Goal: Task Accomplishment & Management: Use online tool/utility

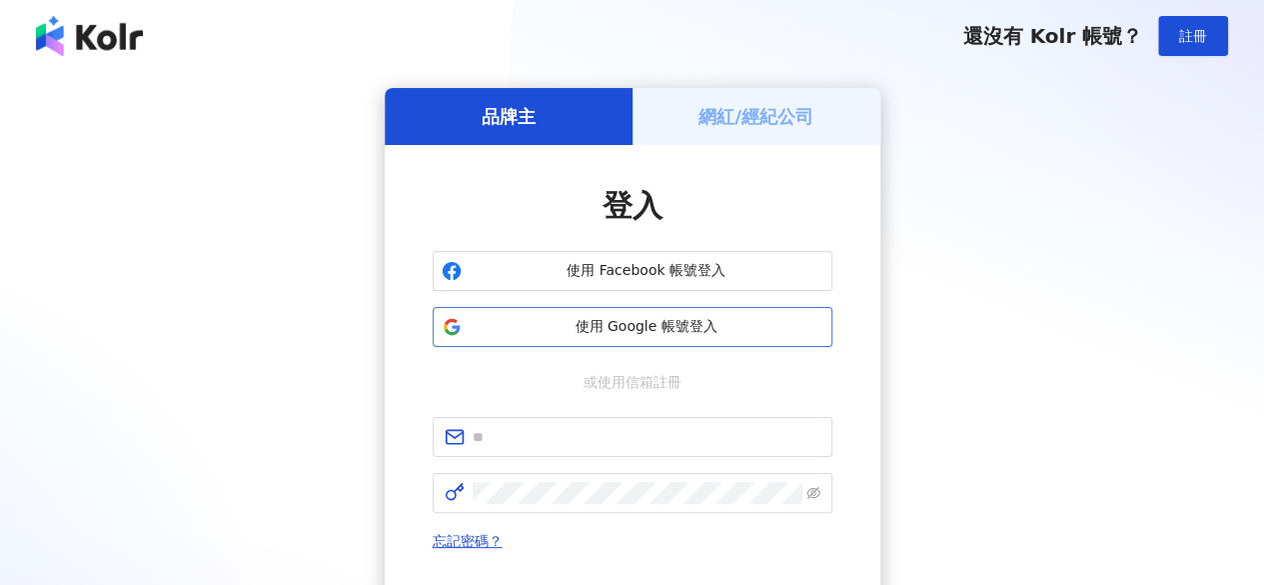
click at [652, 330] on span "使用 Google 帳號登入" at bounding box center [647, 327] width 354 height 20
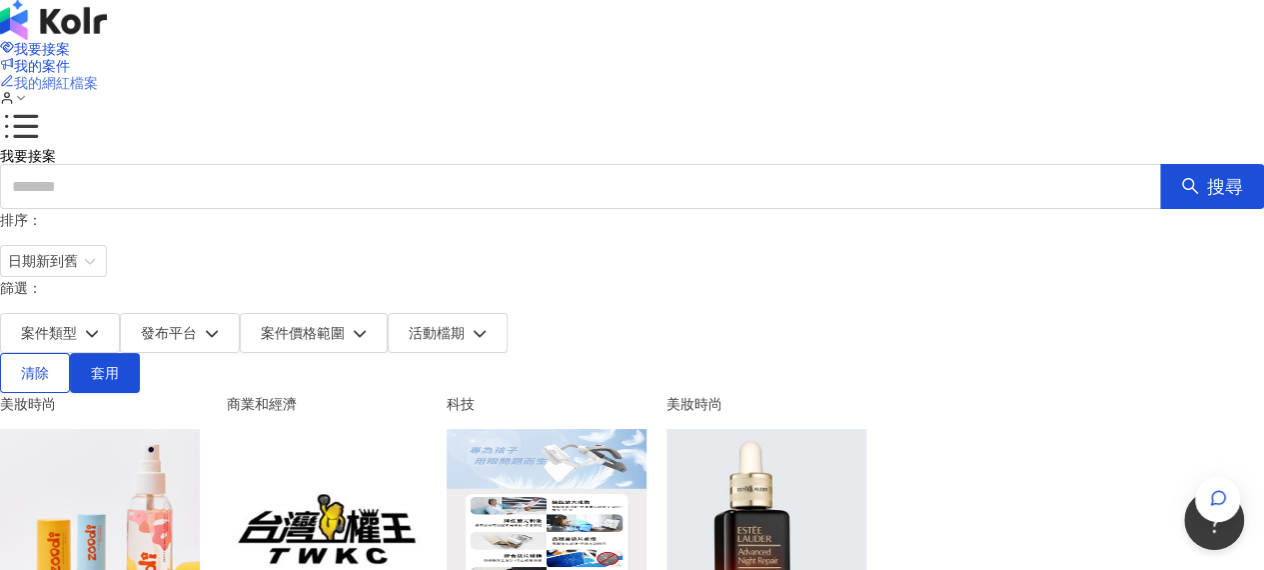
click at [98, 75] on span "我的網紅檔案" at bounding box center [56, 83] width 84 height 16
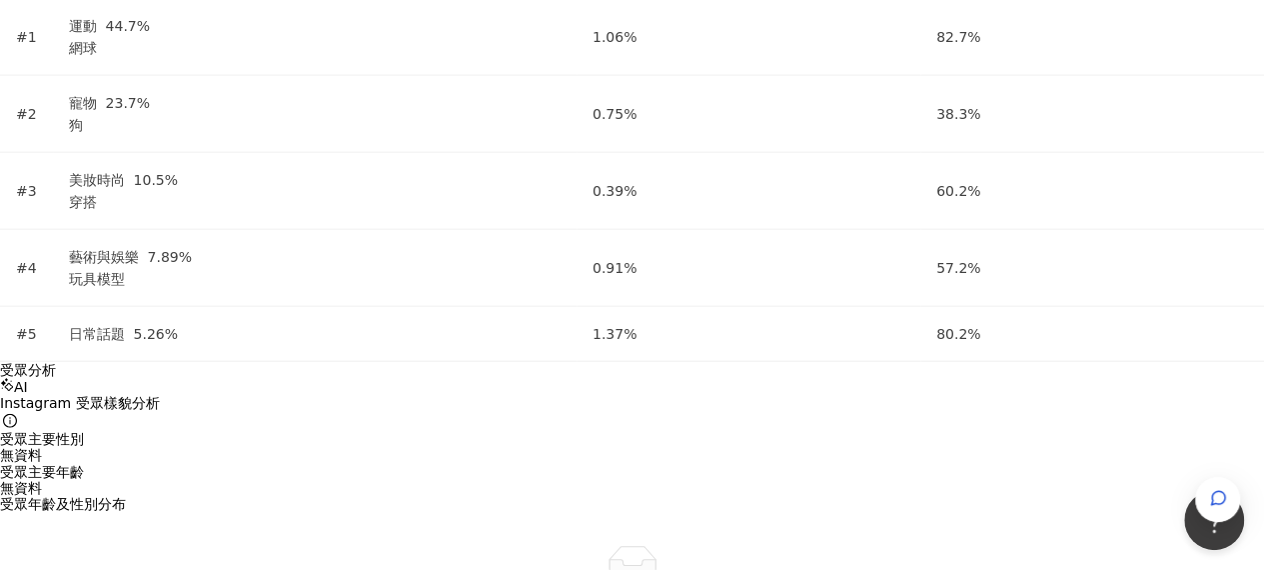
scroll to position [2299, 0]
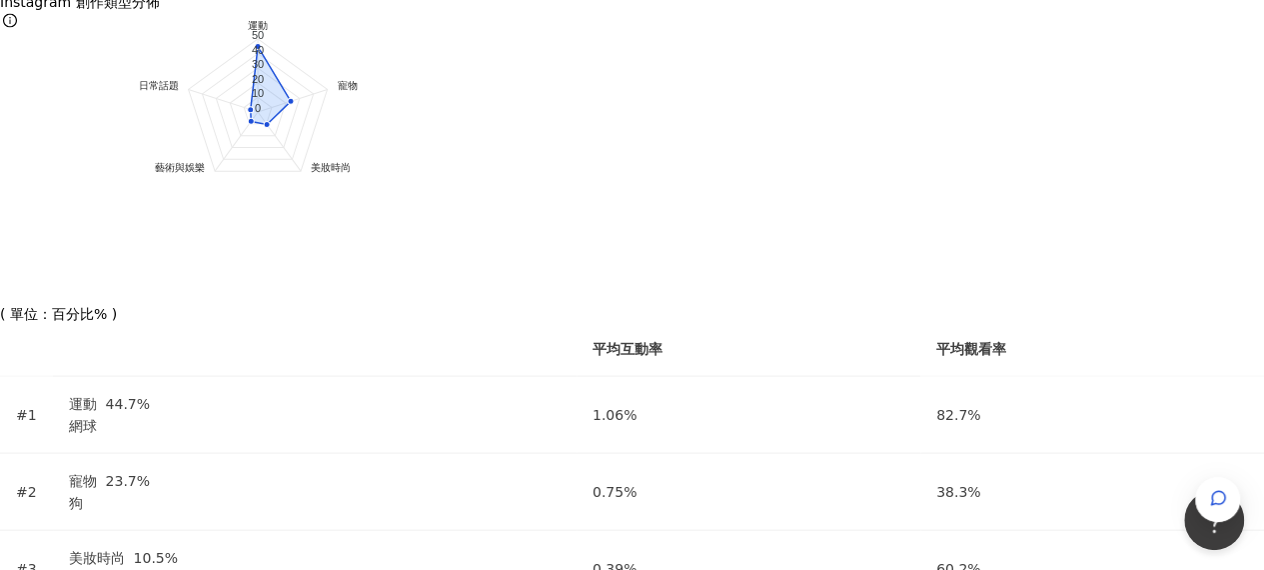
scroll to position [1799, 0]
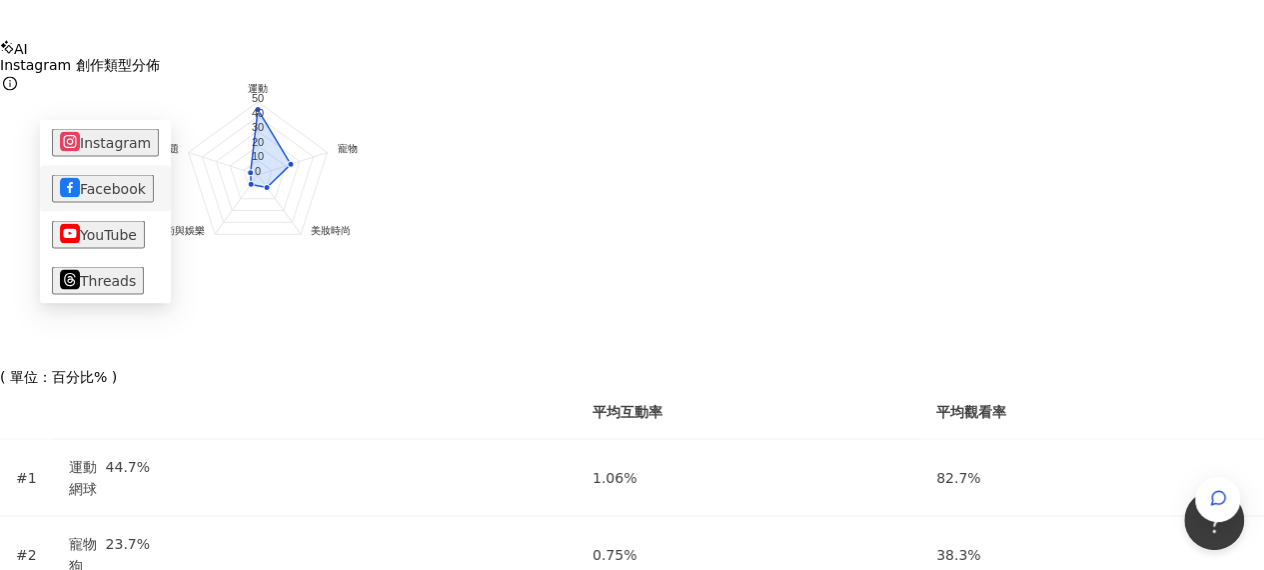
click at [92, 187] on button "Facebook" at bounding box center [103, 188] width 102 height 28
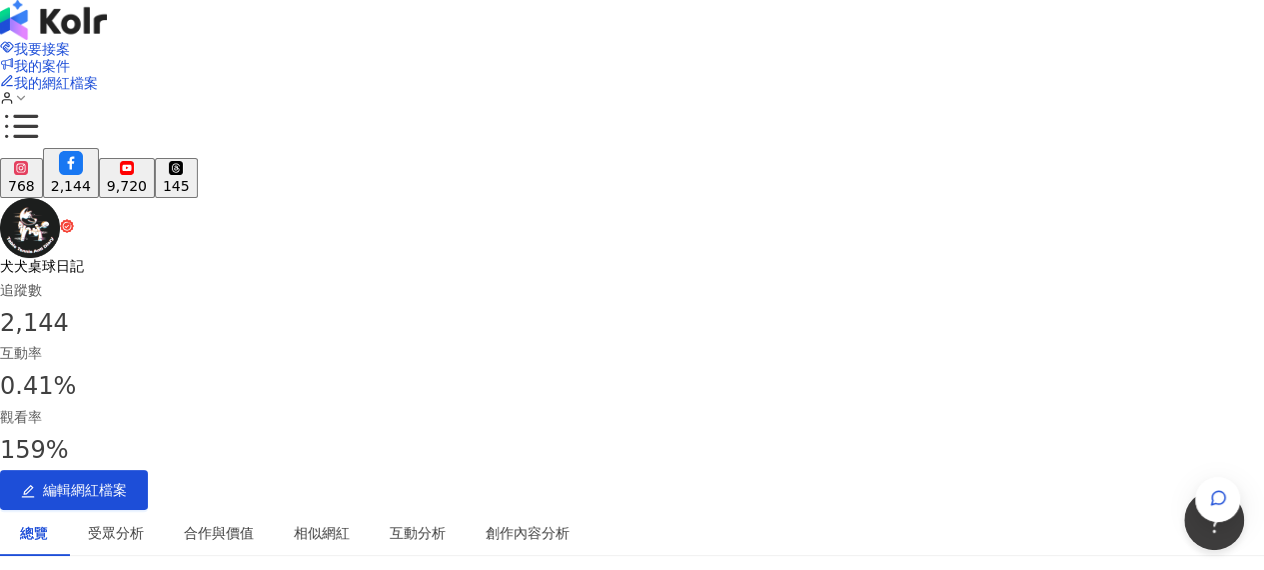
click at [155, 158] on button "9,720" at bounding box center [127, 177] width 56 height 39
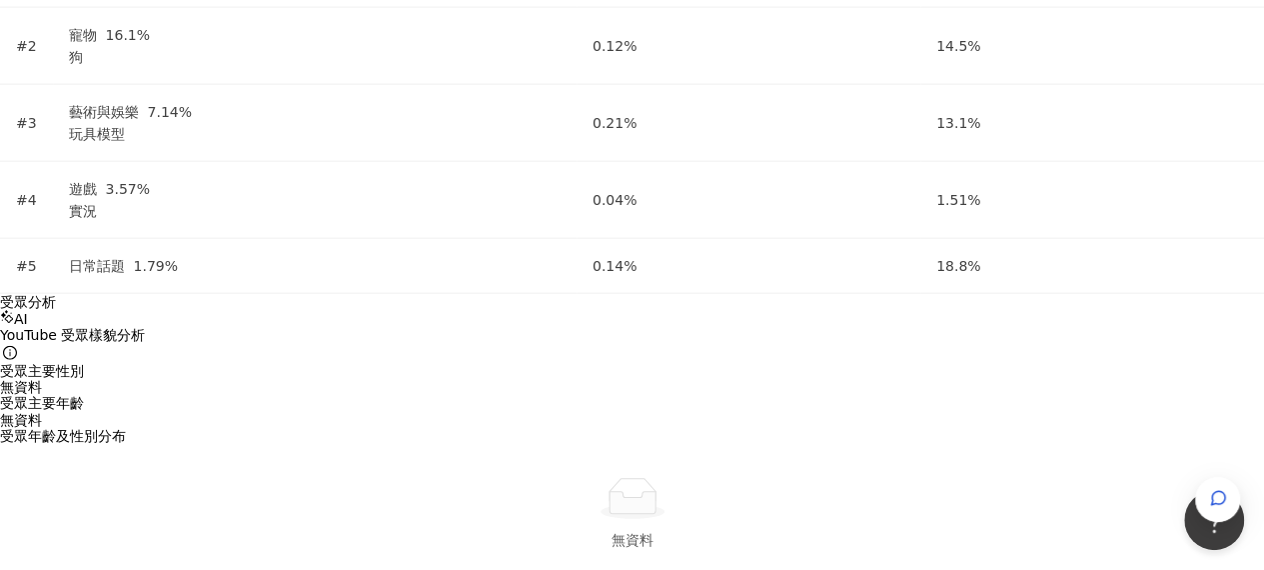
scroll to position [1891, 0]
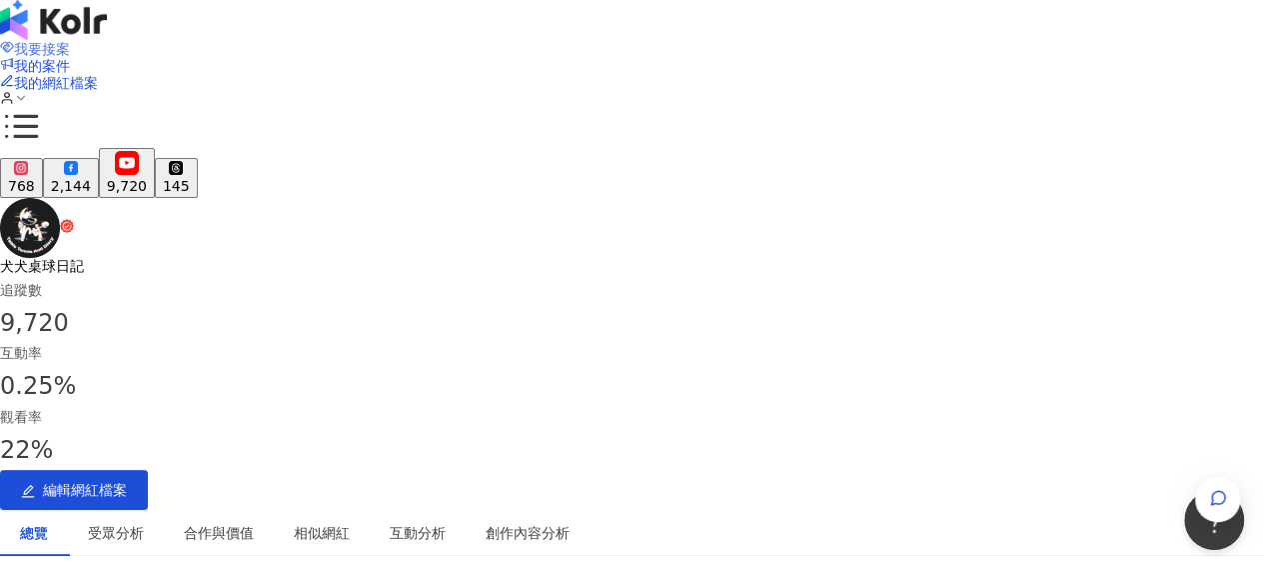
click at [70, 41] on span "我要接案" at bounding box center [42, 49] width 56 height 16
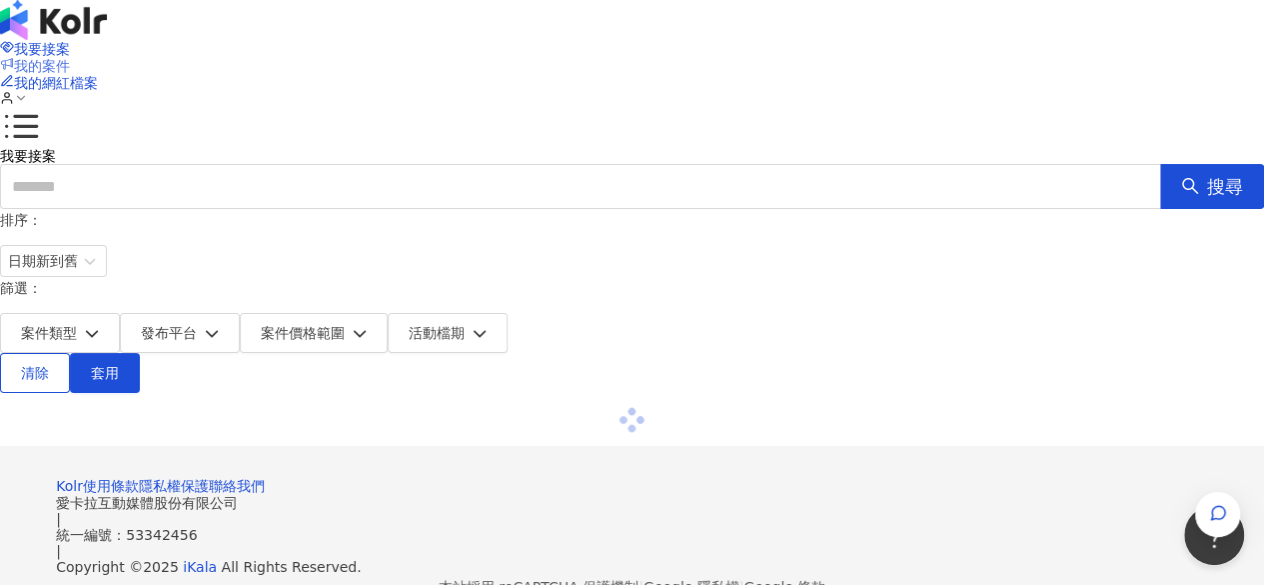
click at [70, 58] on span "我的案件" at bounding box center [42, 66] width 56 height 16
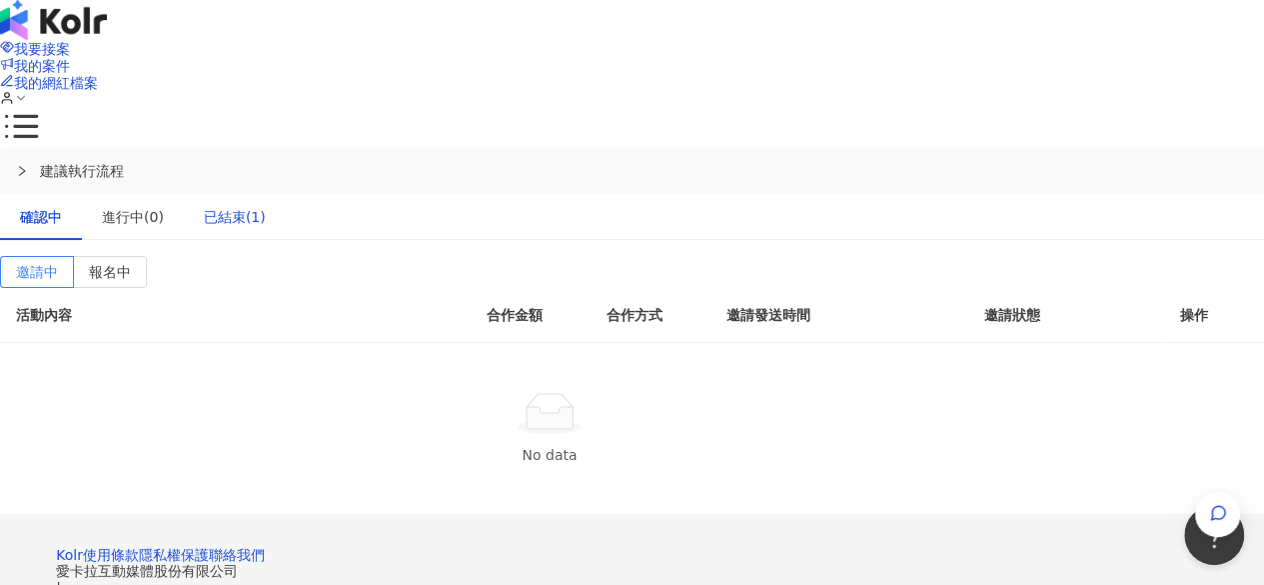
click at [266, 206] on div "已結束(1)" at bounding box center [235, 217] width 62 height 22
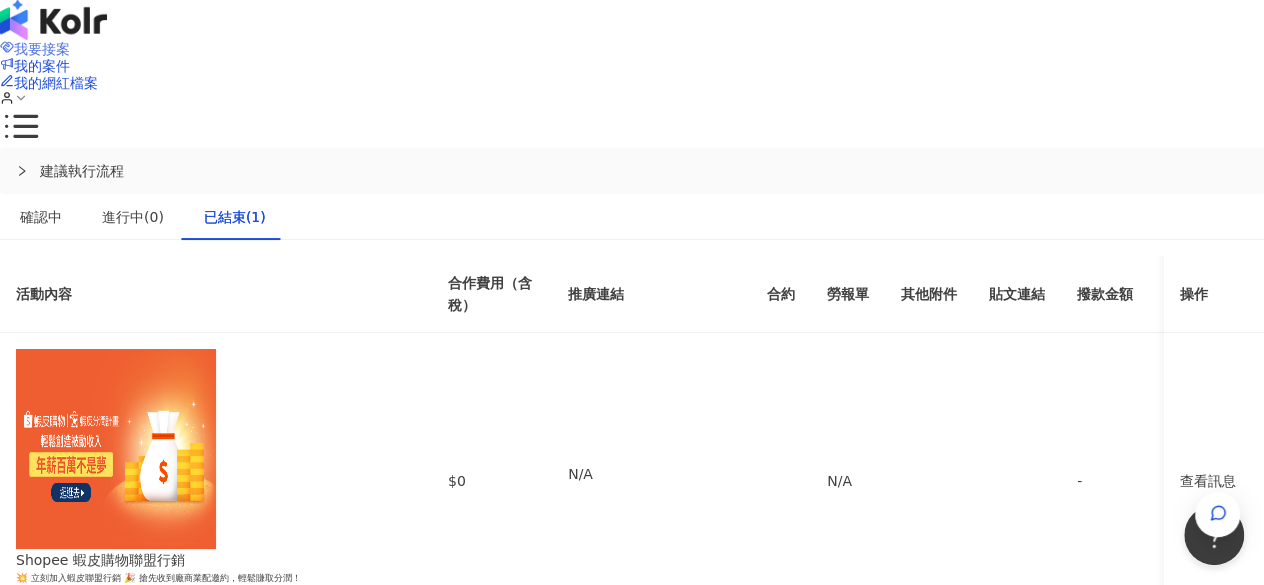
click at [14, 49] on icon at bounding box center [7, 47] width 14 height 14
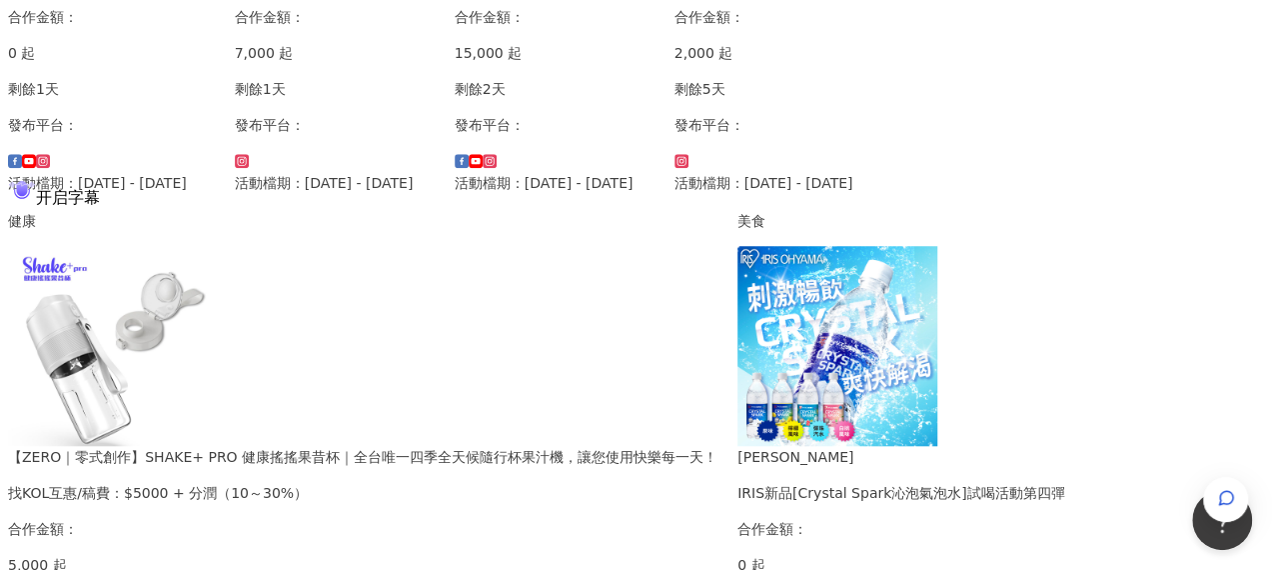
scroll to position [700, 0]
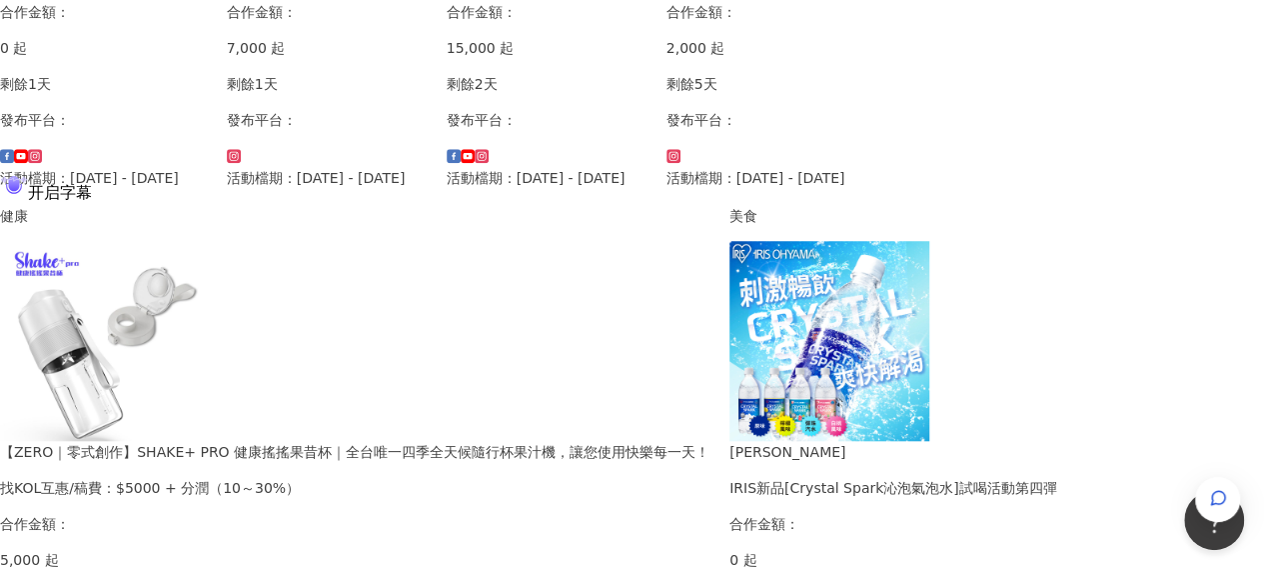
click at [648, 477] on div "找KOL互惠/稿費：$5000 + 分潤（10～30%）" at bounding box center [355, 488] width 710 height 22
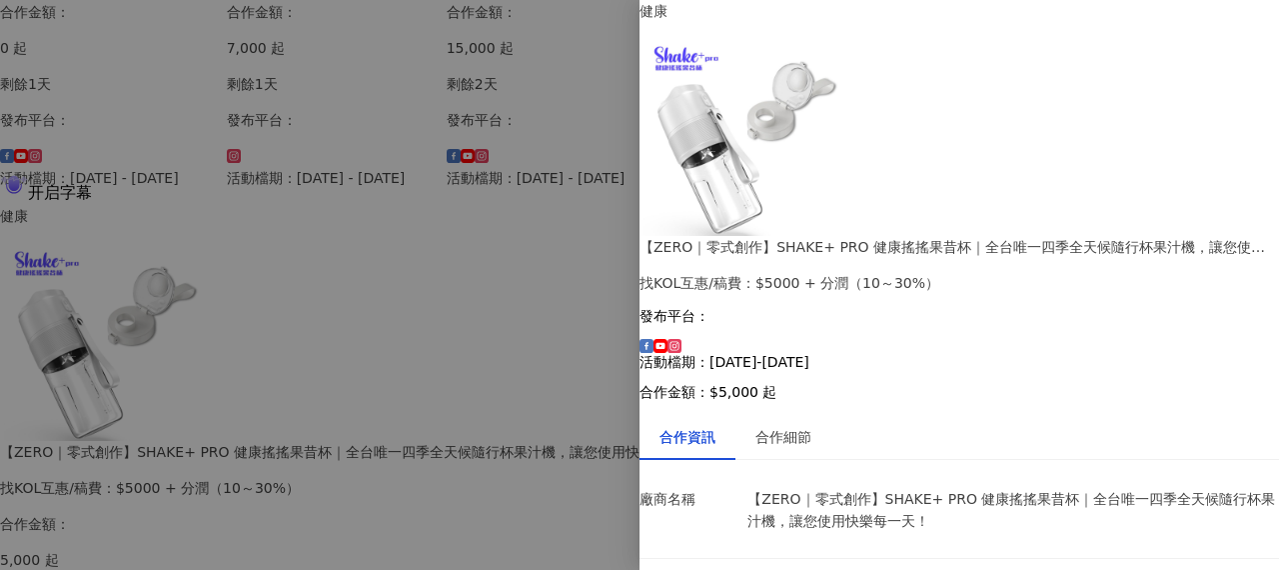
scroll to position [0, 0]
click at [811, 426] on div "合作細節" at bounding box center [784, 437] width 56 height 22
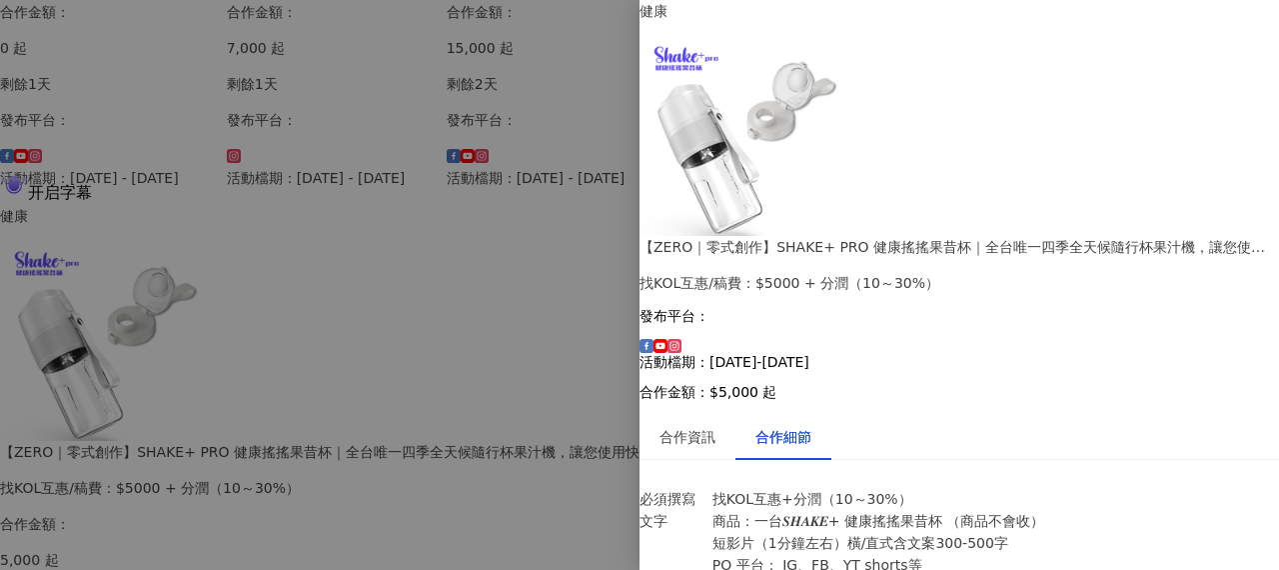
scroll to position [473, 0]
click at [436, 519] on div at bounding box center [639, 285] width 1279 height 570
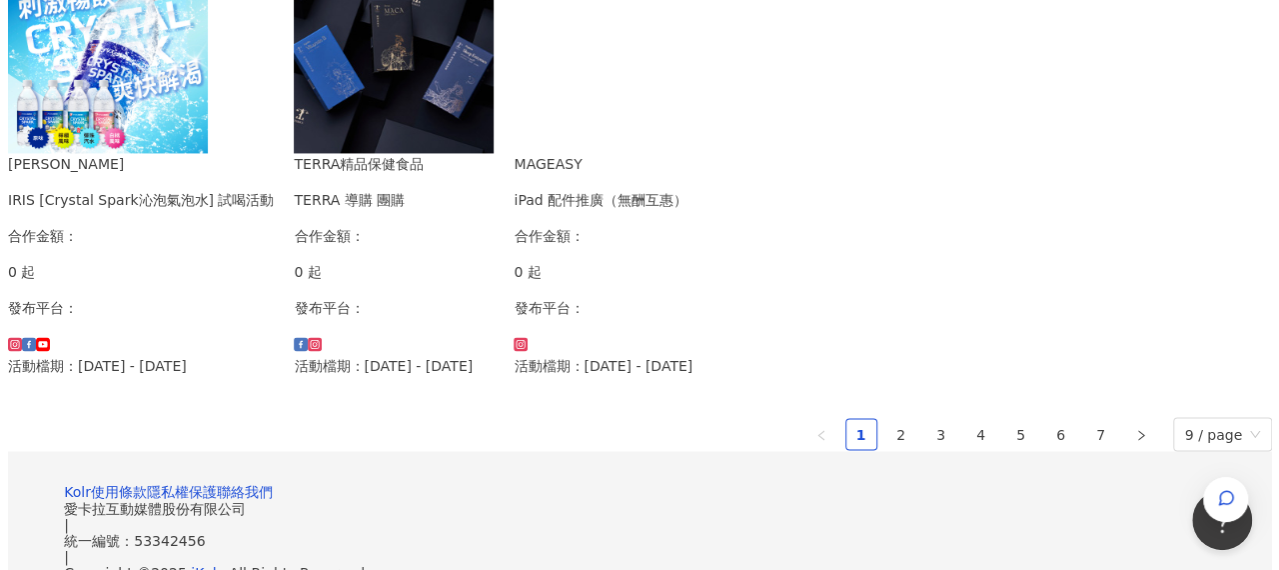
scroll to position [1199, 0]
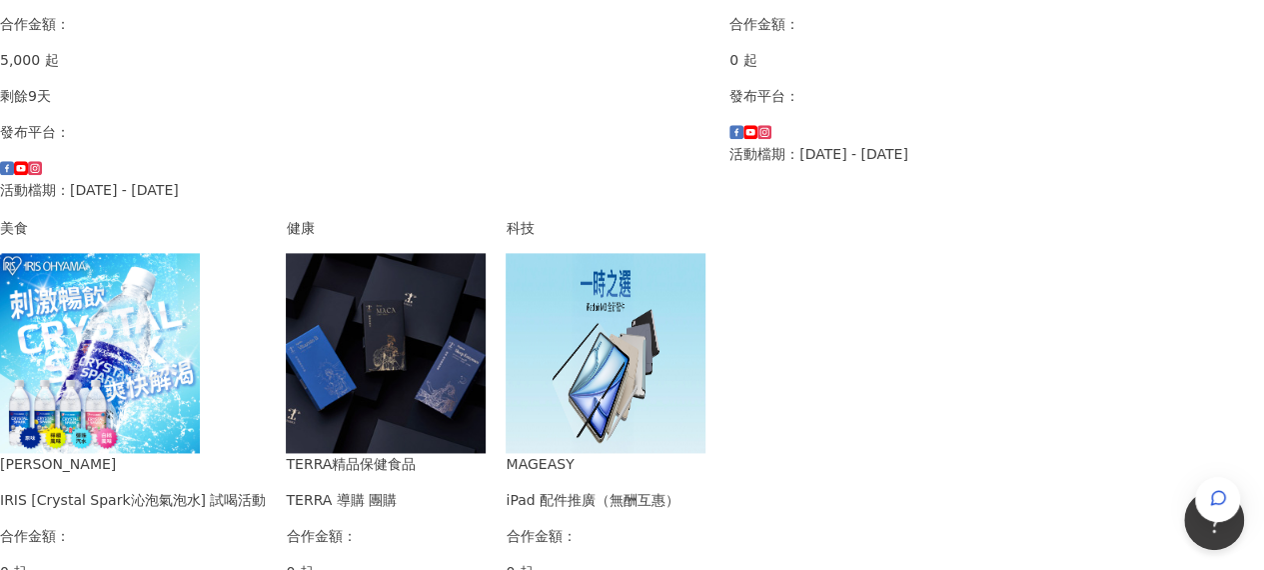
click at [266, 489] on div "IRIS [Crystal Spark沁泡氣泡水] 試喝活動" at bounding box center [133, 500] width 266 height 22
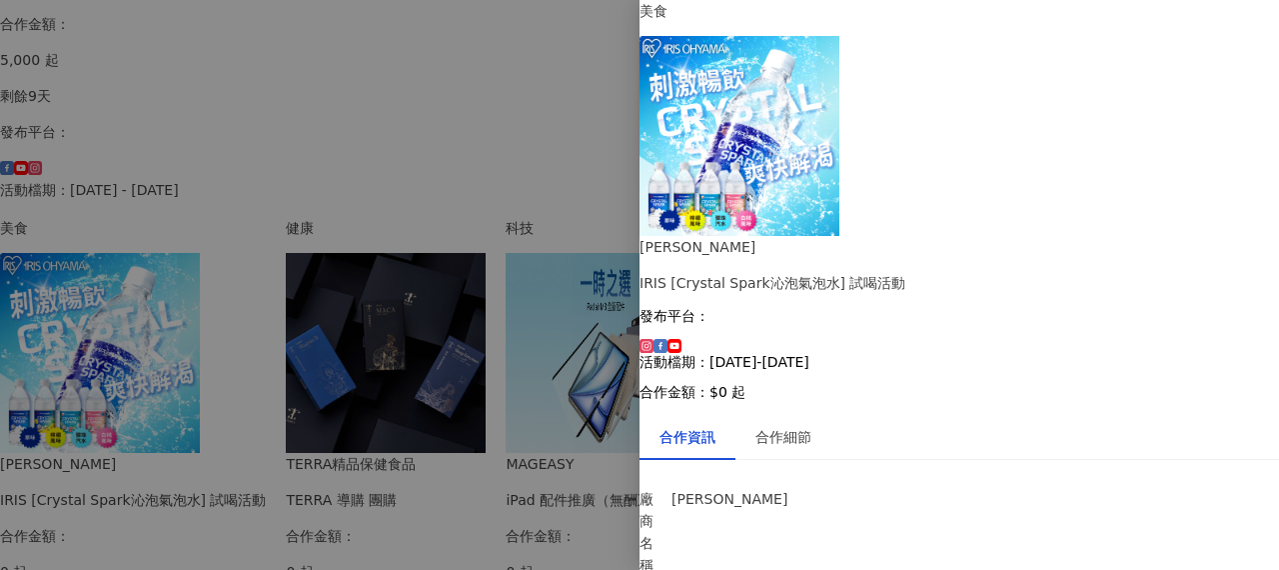
scroll to position [0, 0]
click at [812, 426] on div "合作細節" at bounding box center [784, 437] width 56 height 22
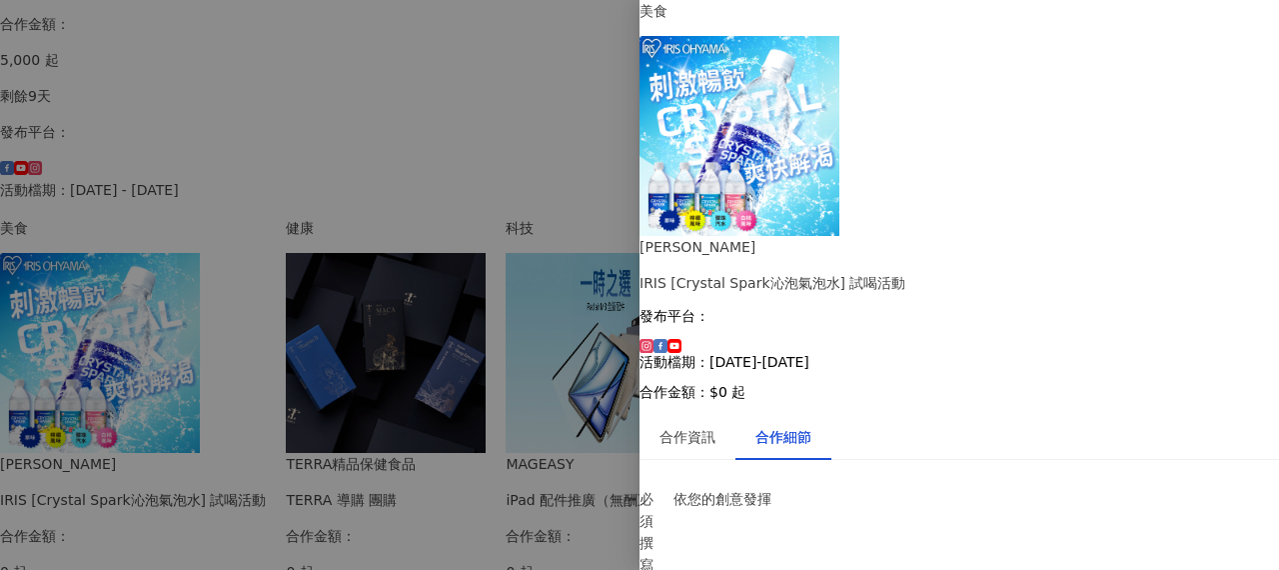
click at [560, 531] on div at bounding box center [639, 285] width 1279 height 570
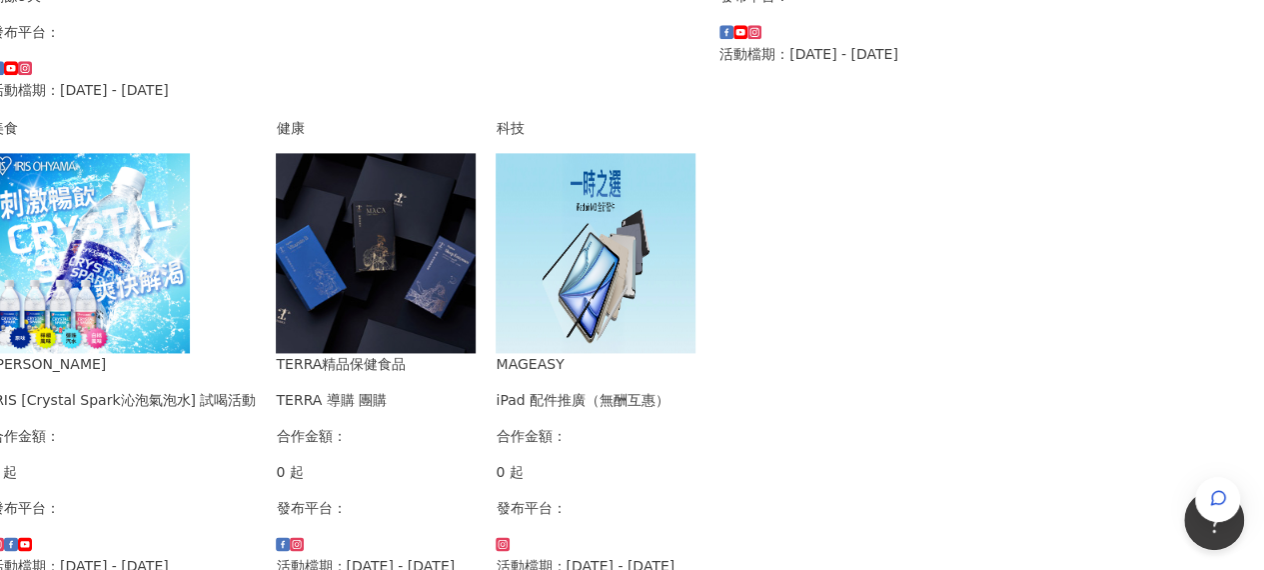
scroll to position [1299, 301]
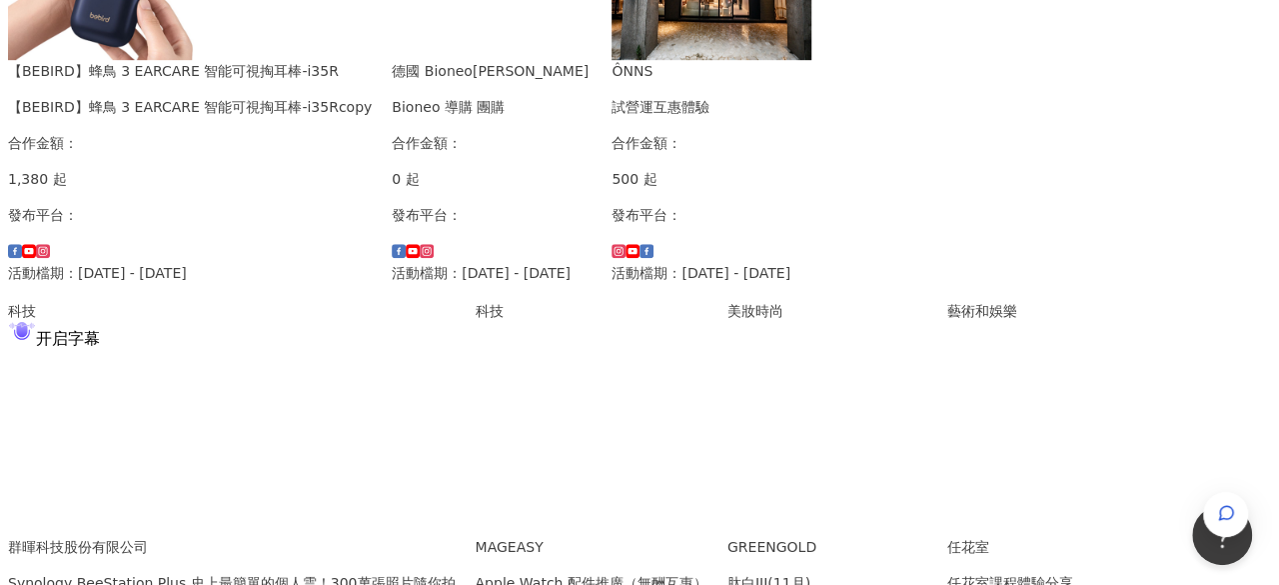
scroll to position [525, 0]
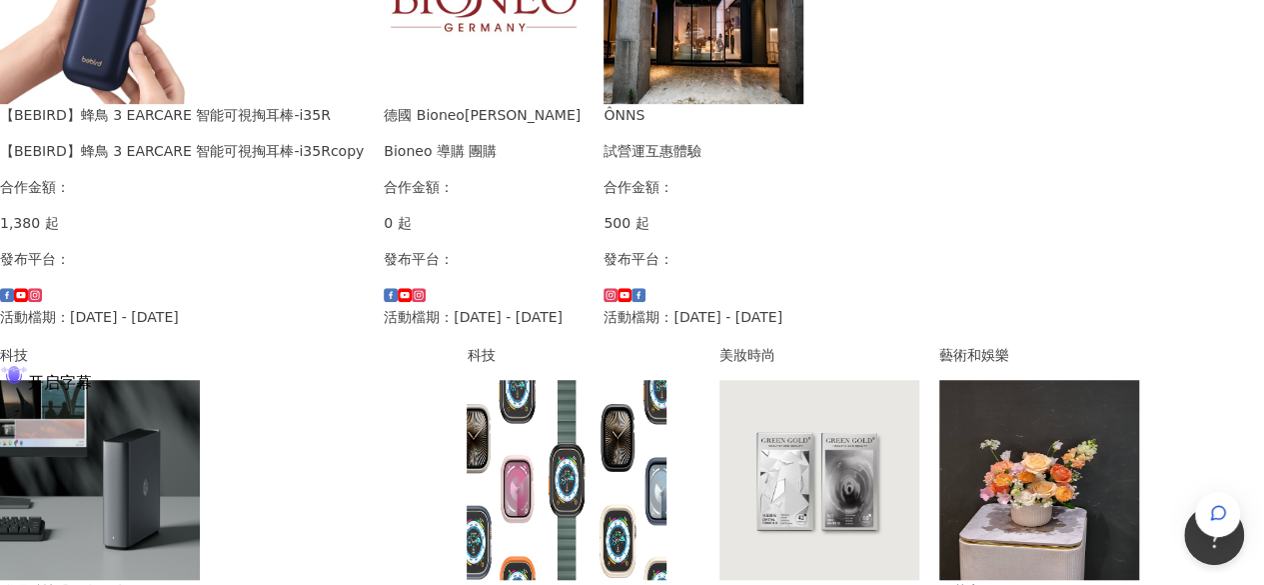
click at [200, 422] on img at bounding box center [100, 480] width 200 height 200
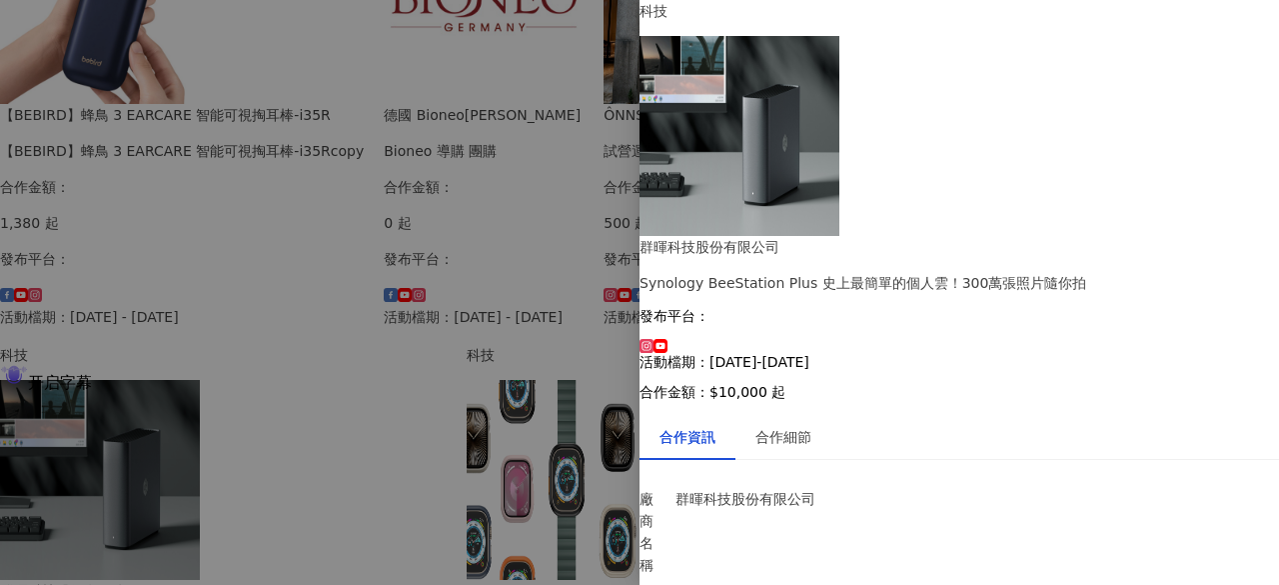
scroll to position [216, 0]
click at [812, 426] on div "合作細節" at bounding box center [784, 437] width 56 height 22
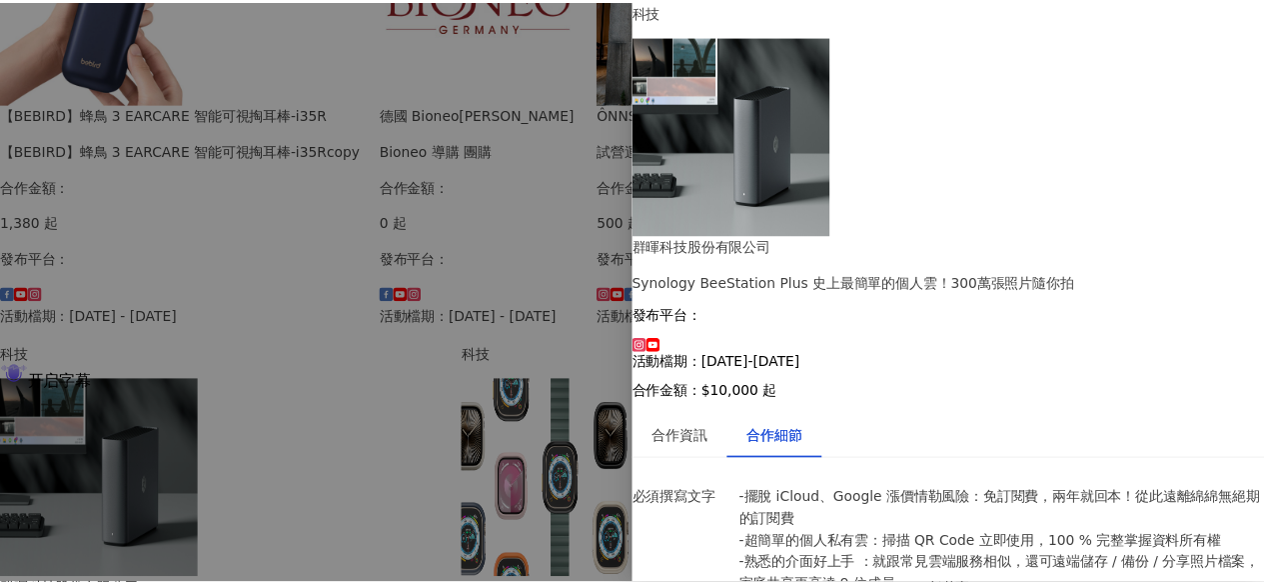
scroll to position [0, 0]
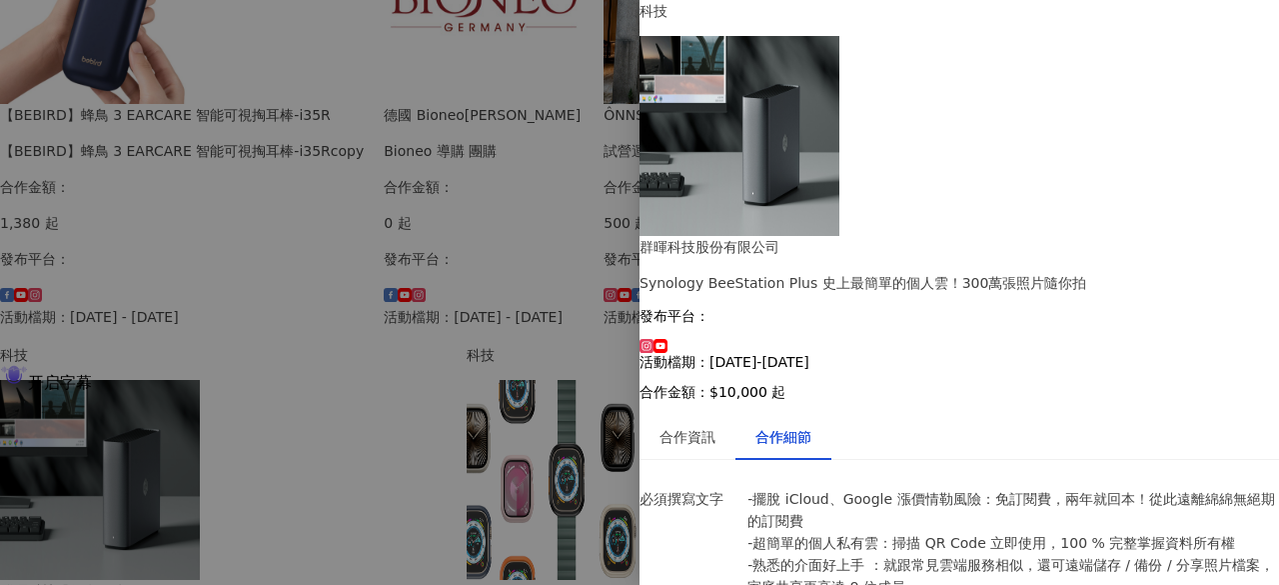
click at [408, 233] on div at bounding box center [639, 292] width 1279 height 585
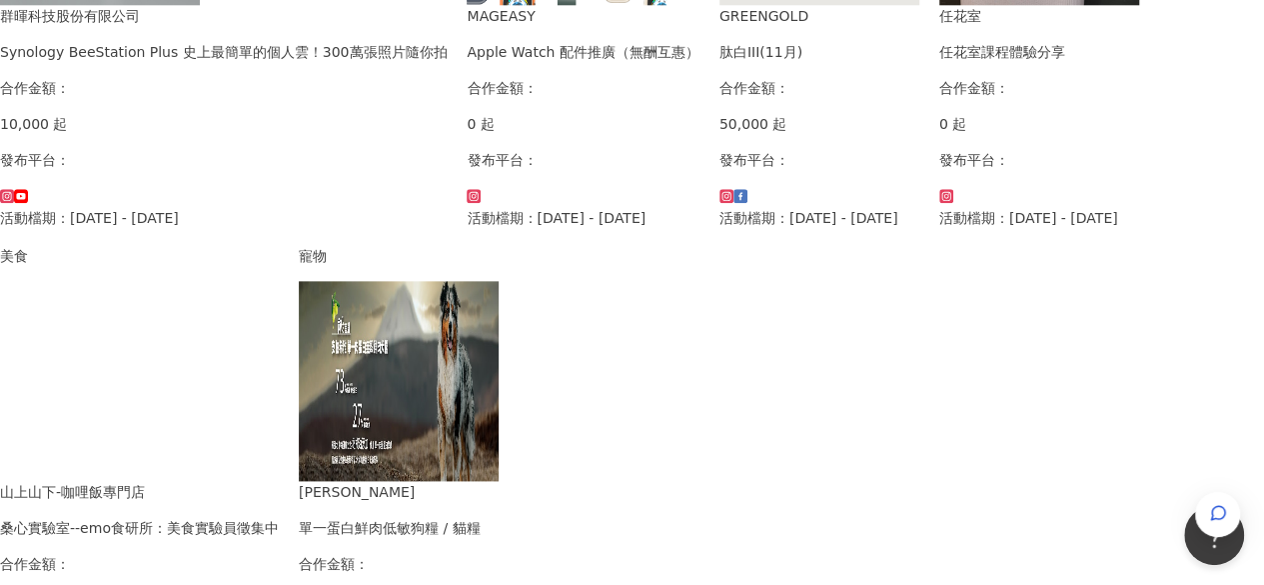
scroll to position [1549, 0]
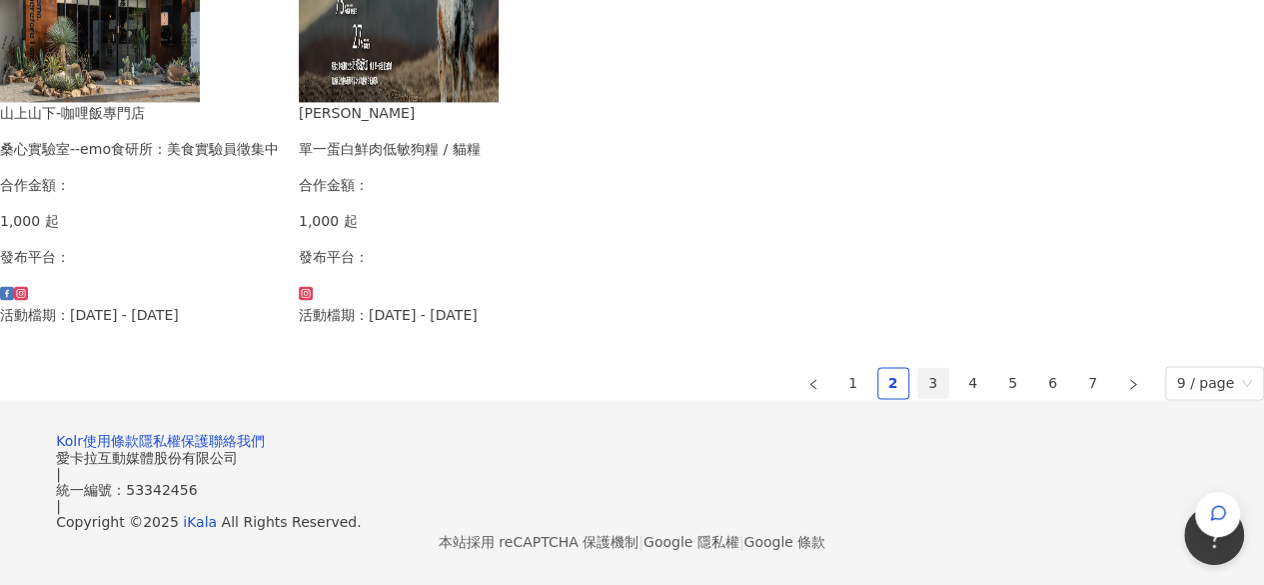
click at [918, 368] on link "3" at bounding box center [933, 383] width 30 height 30
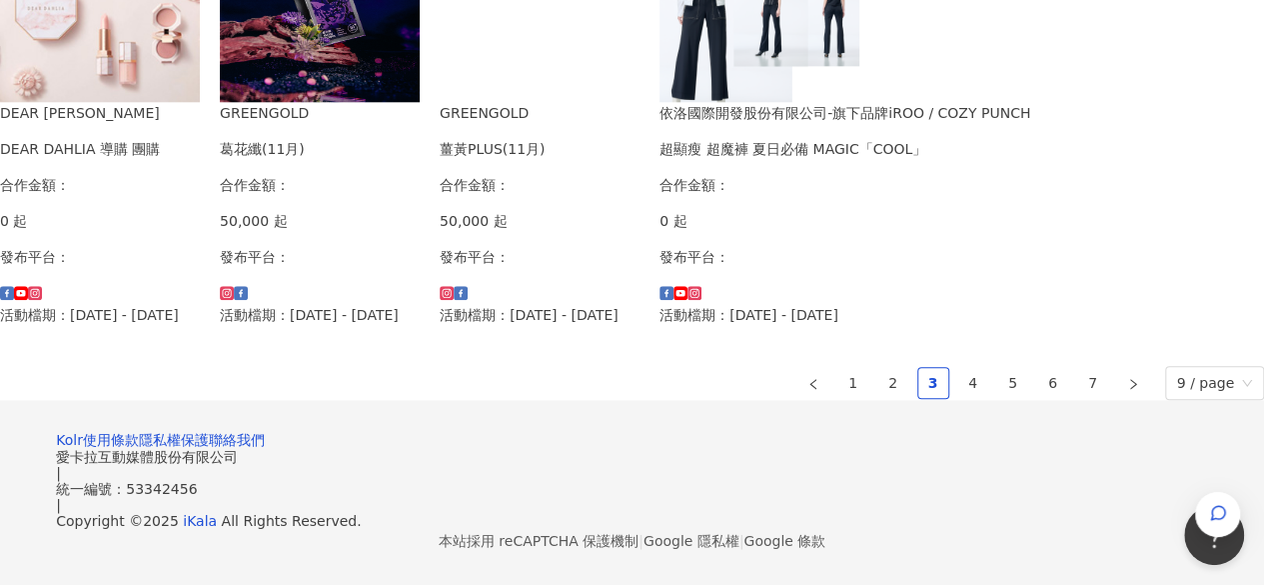
scroll to position [1474, 0]
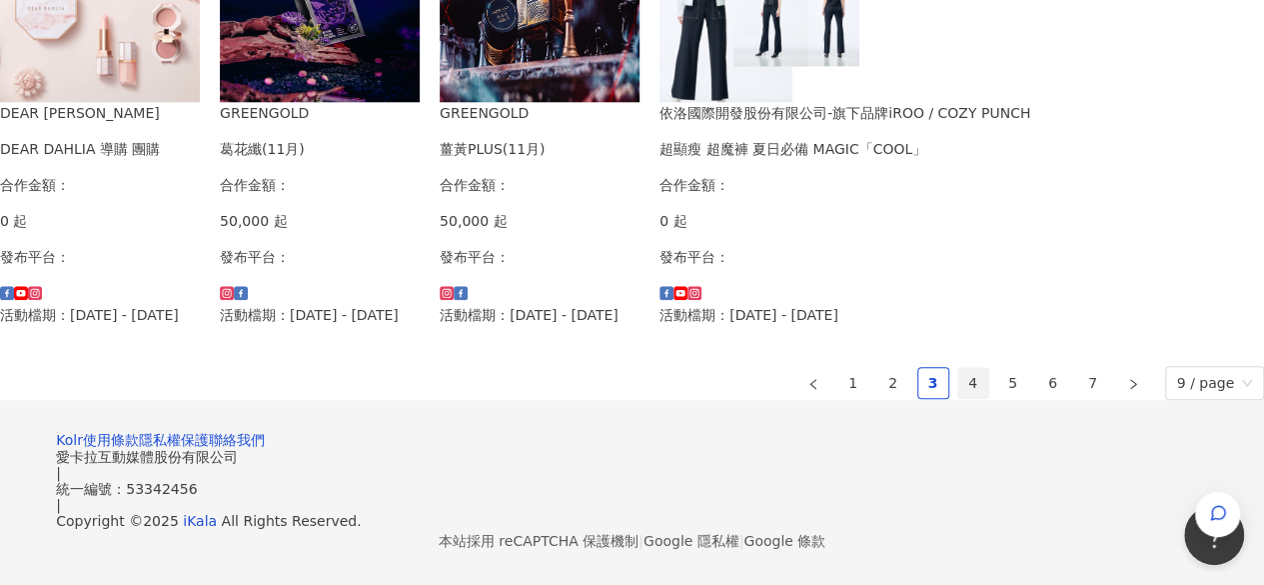
click at [958, 368] on link "4" at bounding box center [973, 383] width 30 height 30
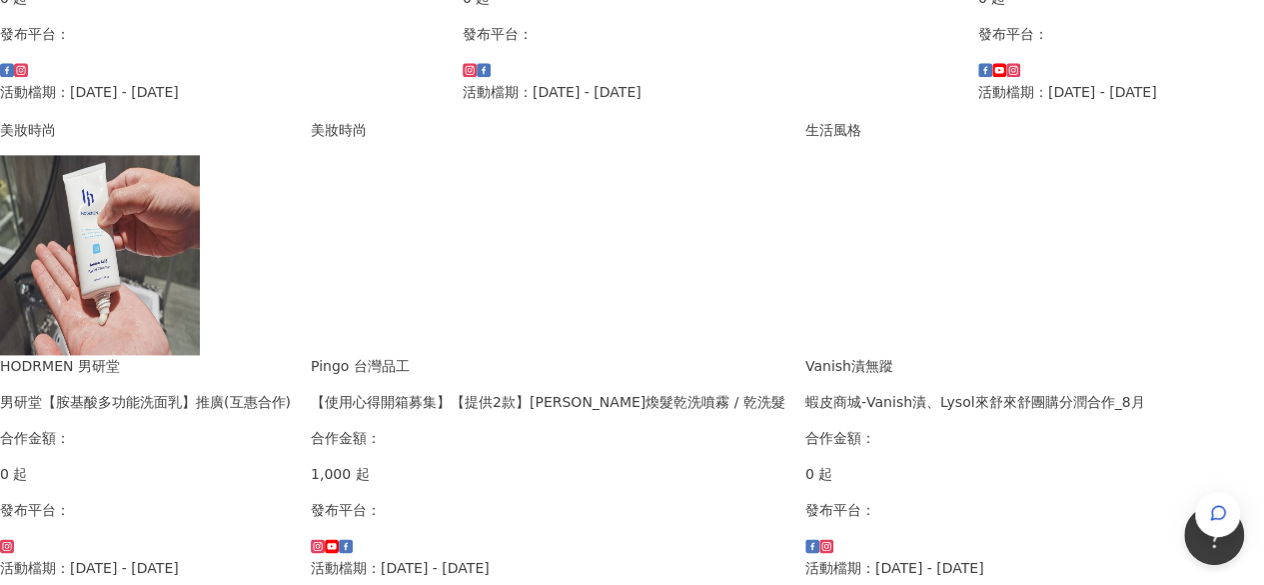
scroll to position [1549, 0]
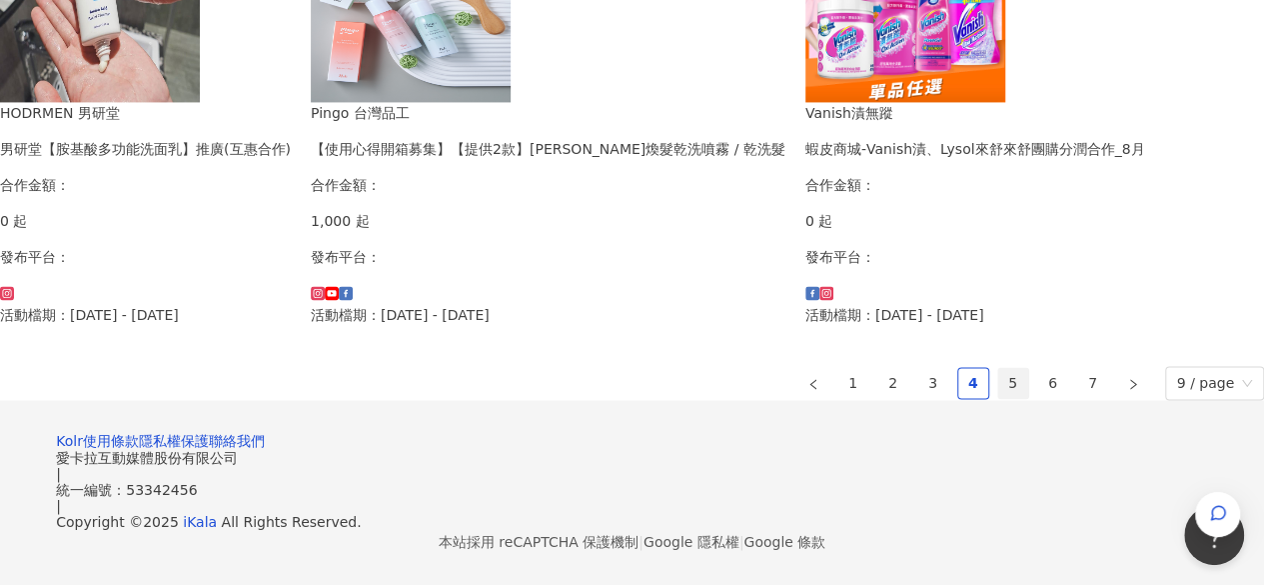
click at [998, 368] on link "5" at bounding box center [1013, 383] width 30 height 30
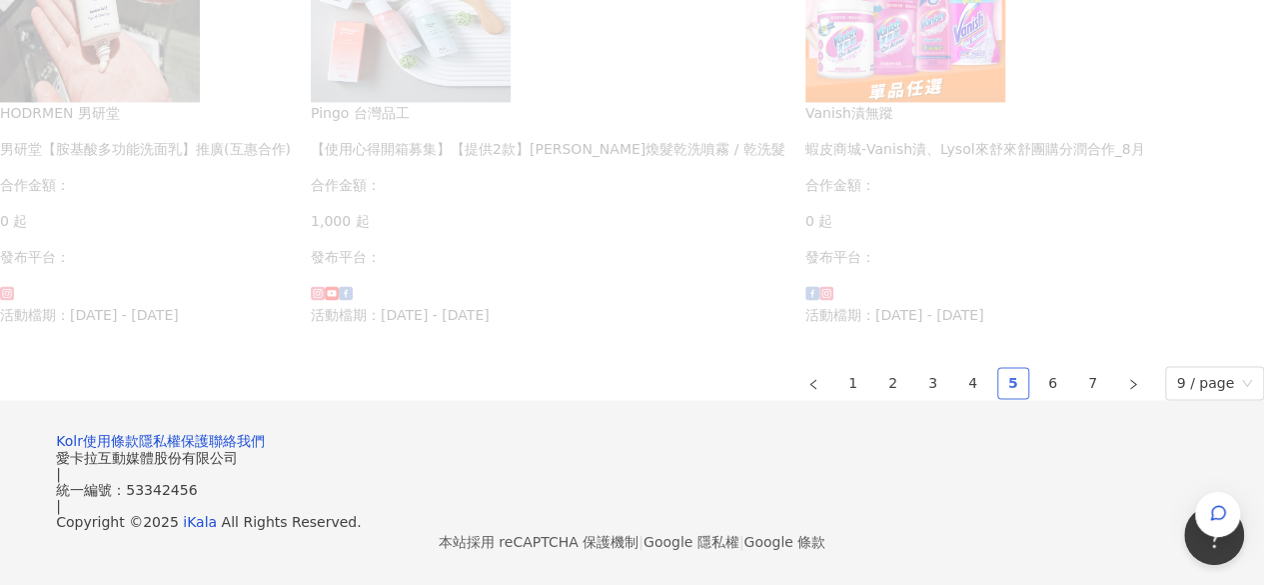
click at [998, 368] on link "5" at bounding box center [1013, 383] width 30 height 30
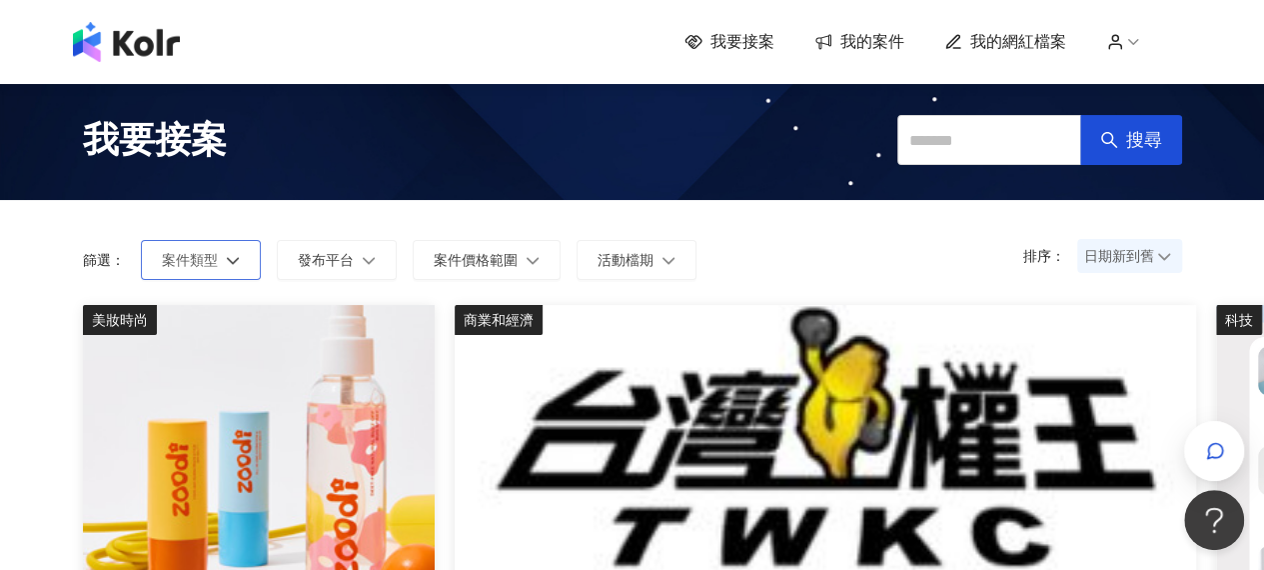
click at [198, 266] on span "案件類型" at bounding box center [190, 260] width 56 height 16
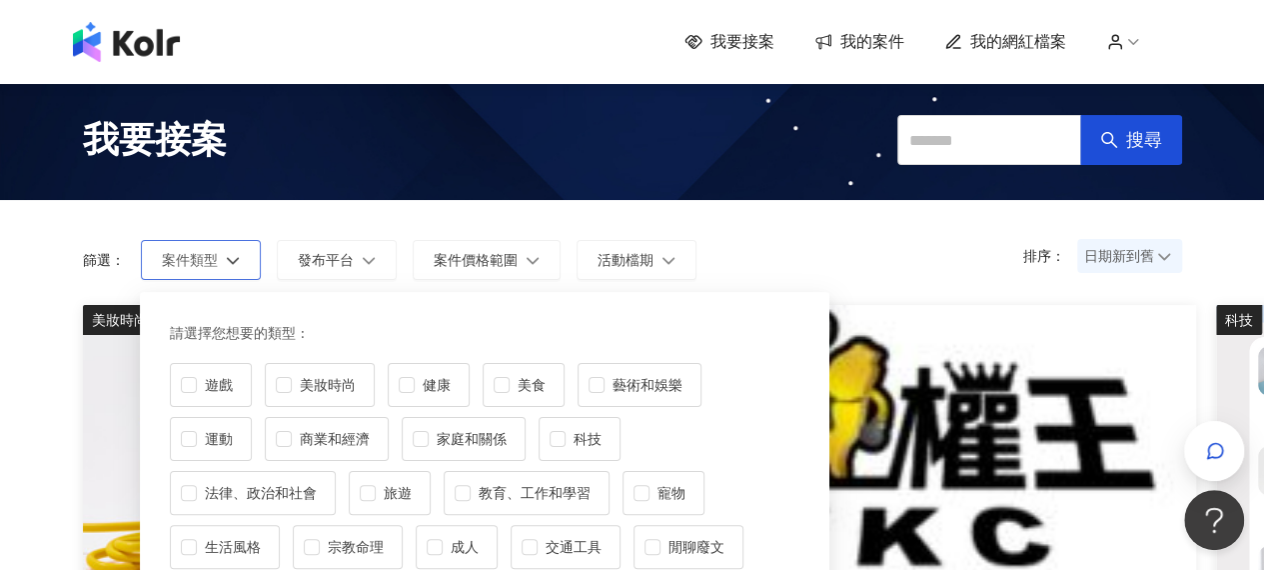
scroll to position [100, 0]
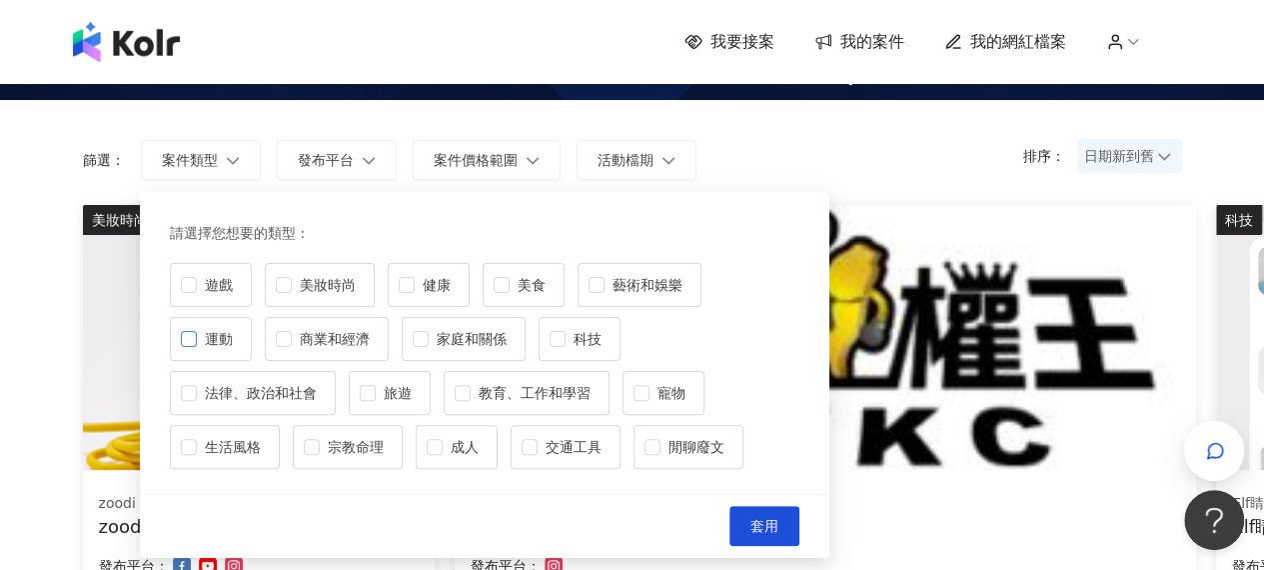
click at [241, 328] on span "運動" at bounding box center [219, 339] width 44 height 22
click at [763, 518] on span "套用" at bounding box center [765, 526] width 28 height 16
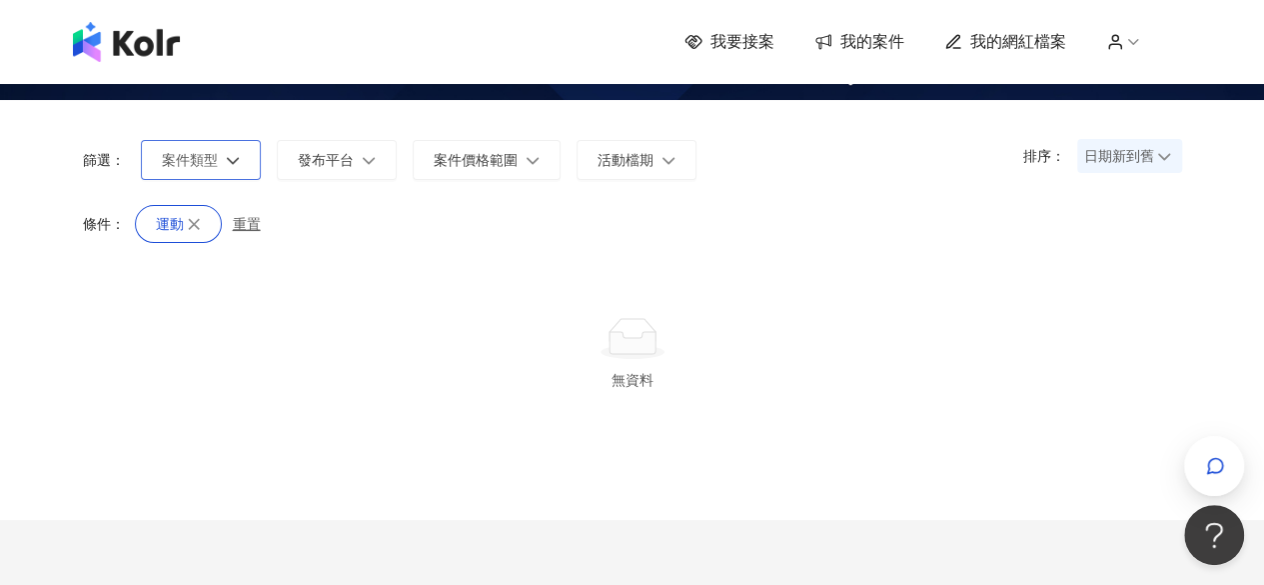
click at [215, 152] on span "案件類型" at bounding box center [190, 160] width 56 height 16
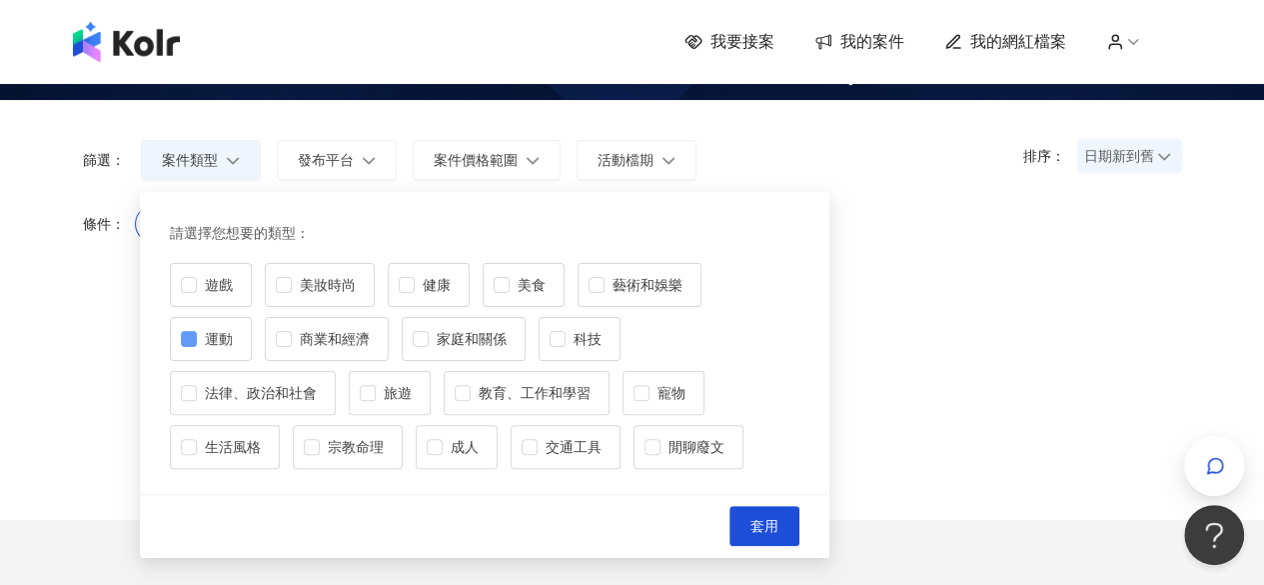
click at [241, 328] on span "運動" at bounding box center [219, 339] width 44 height 22
click at [760, 510] on button "套用" at bounding box center [765, 526] width 70 height 40
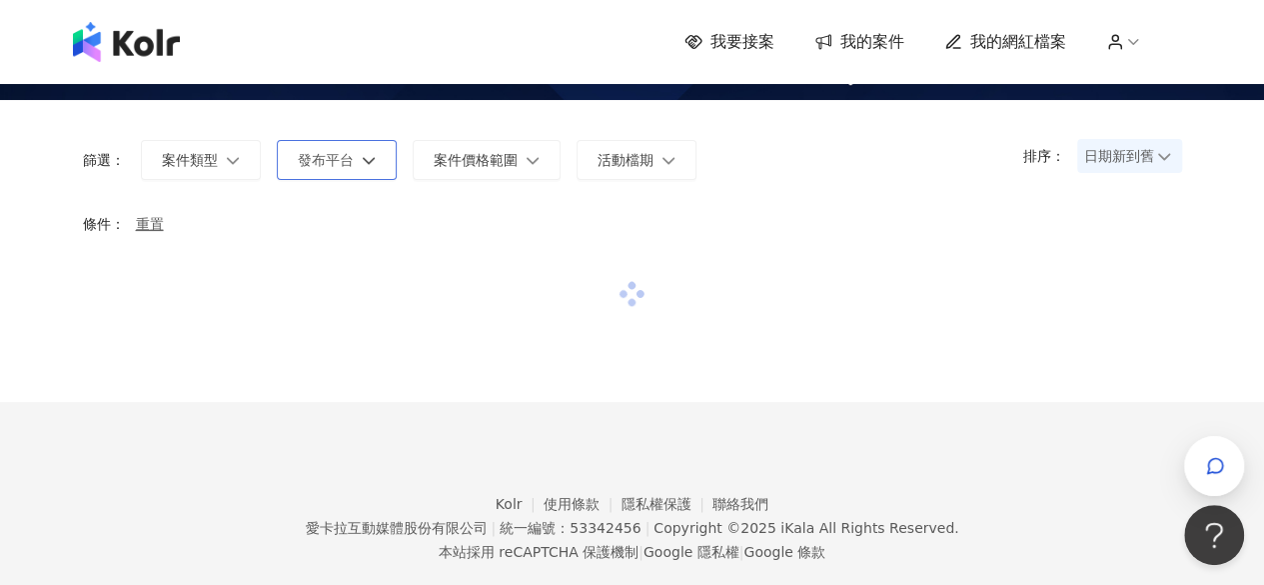
click at [334, 162] on span "發布平台" at bounding box center [326, 160] width 56 height 16
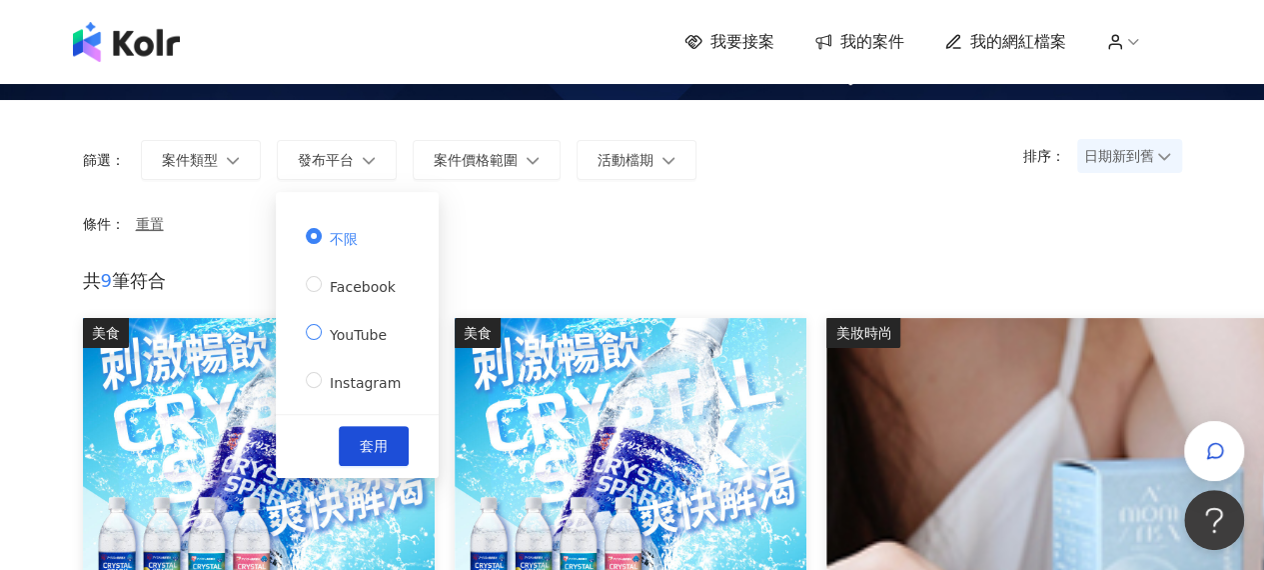
click at [323, 332] on span "YouTube" at bounding box center [358, 335] width 73 height 16
click at [376, 452] on span "套用" at bounding box center [374, 446] width 28 height 16
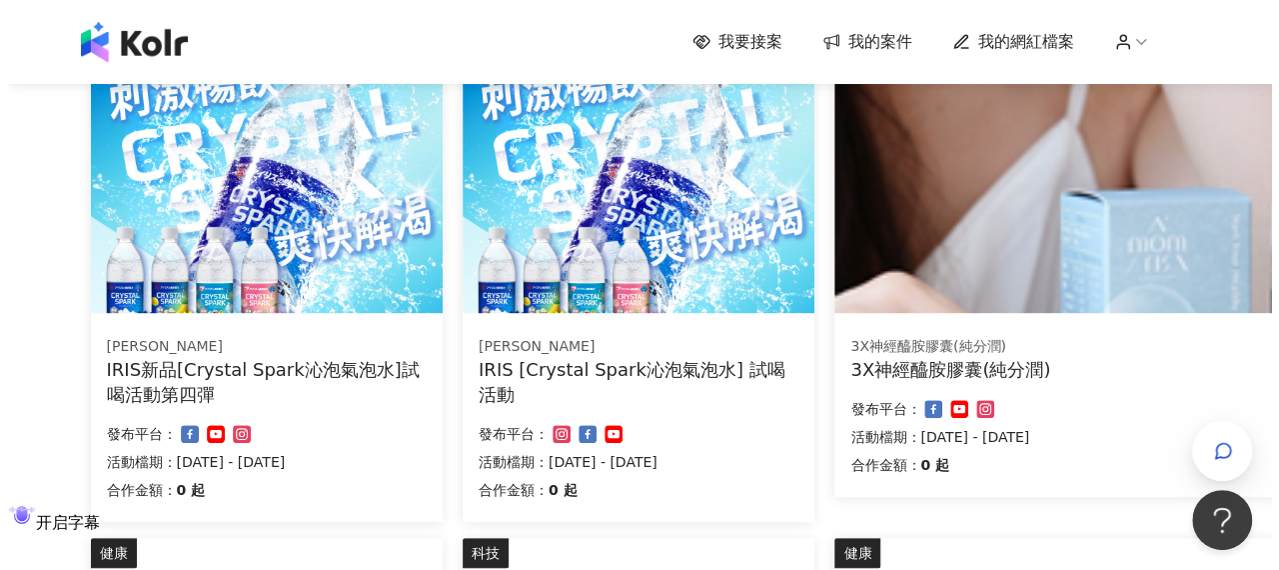
scroll to position [400, 0]
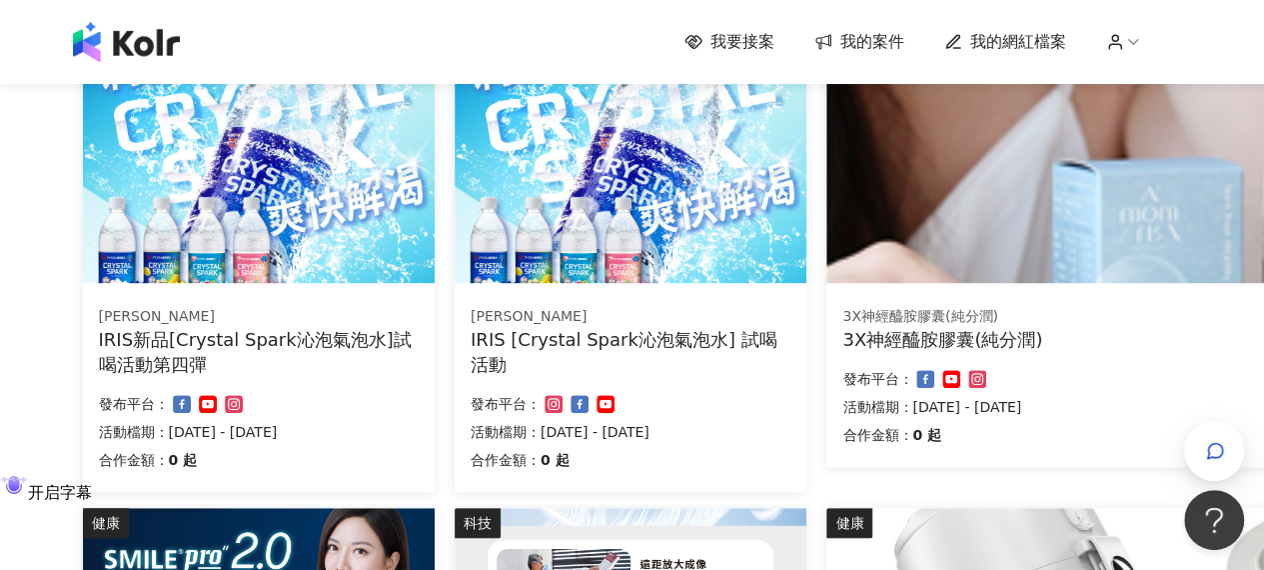
click at [331, 313] on div "[PERSON_NAME]" at bounding box center [259, 317] width 320 height 20
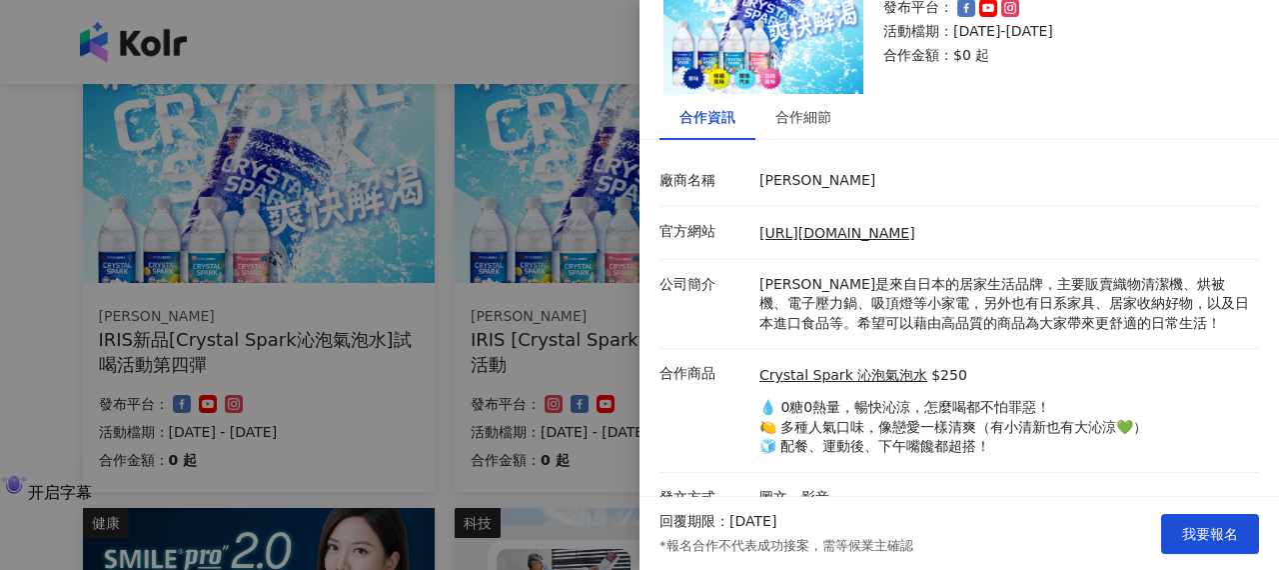
scroll to position [153, 0]
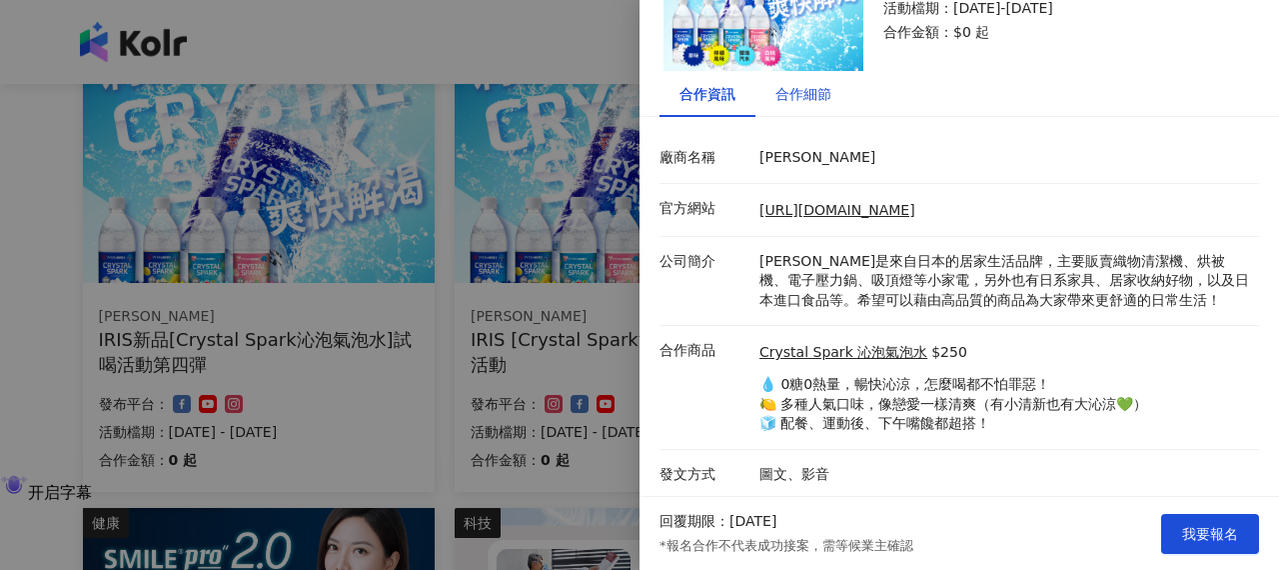
click at [786, 93] on div "合作細節" at bounding box center [804, 94] width 56 height 22
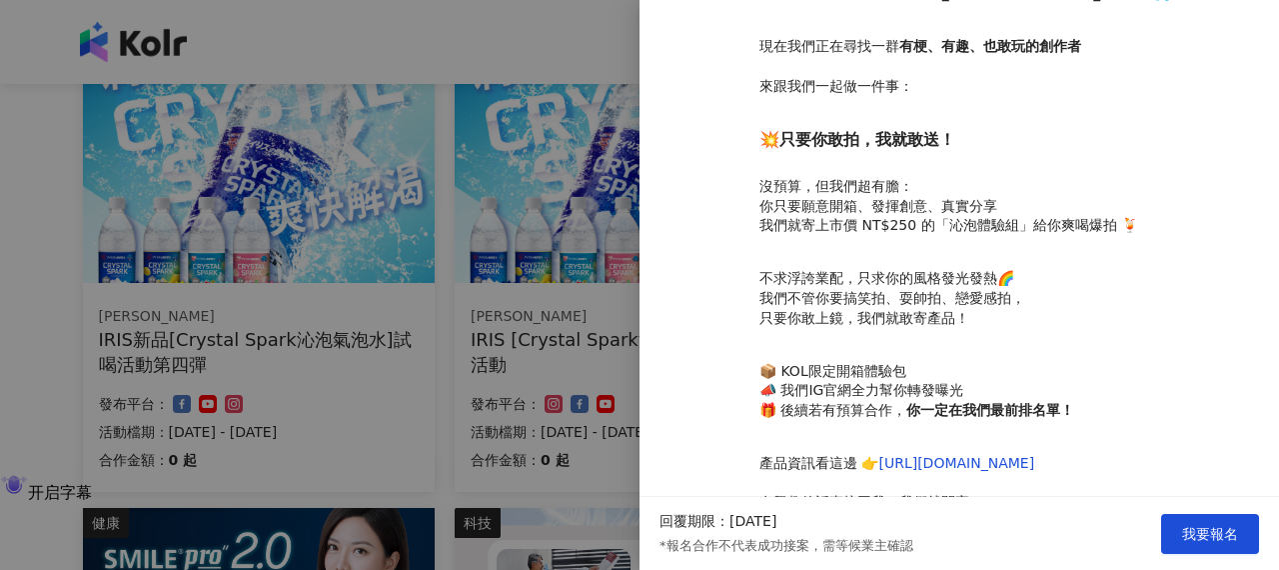
scroll to position [696, 0]
